Goal: Check status: Check status

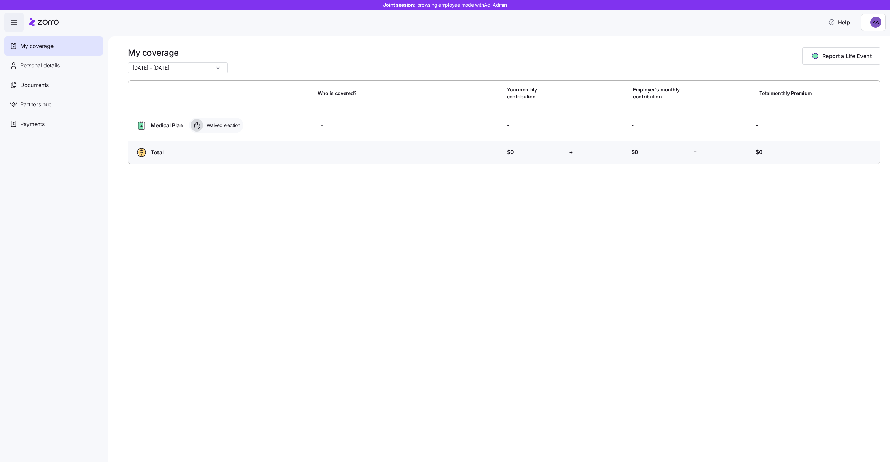
click at [182, 71] on input "[DATE] - [DATE]" at bounding box center [178, 67] width 100 height 11
click at [180, 67] on input "[DATE] - [DATE]" at bounding box center [178, 67] width 100 height 11
click at [234, 60] on div "My coverage 01/01/2027 - 12/31/2027 Report a Life Event" at bounding box center [504, 60] width 752 height 26
click at [196, 69] on input "[DATE] - [DATE]" at bounding box center [178, 67] width 100 height 11
click at [198, 71] on div "[DATE] - [DATE]" at bounding box center [178, 67] width 100 height 11
